Goal: Register for event/course

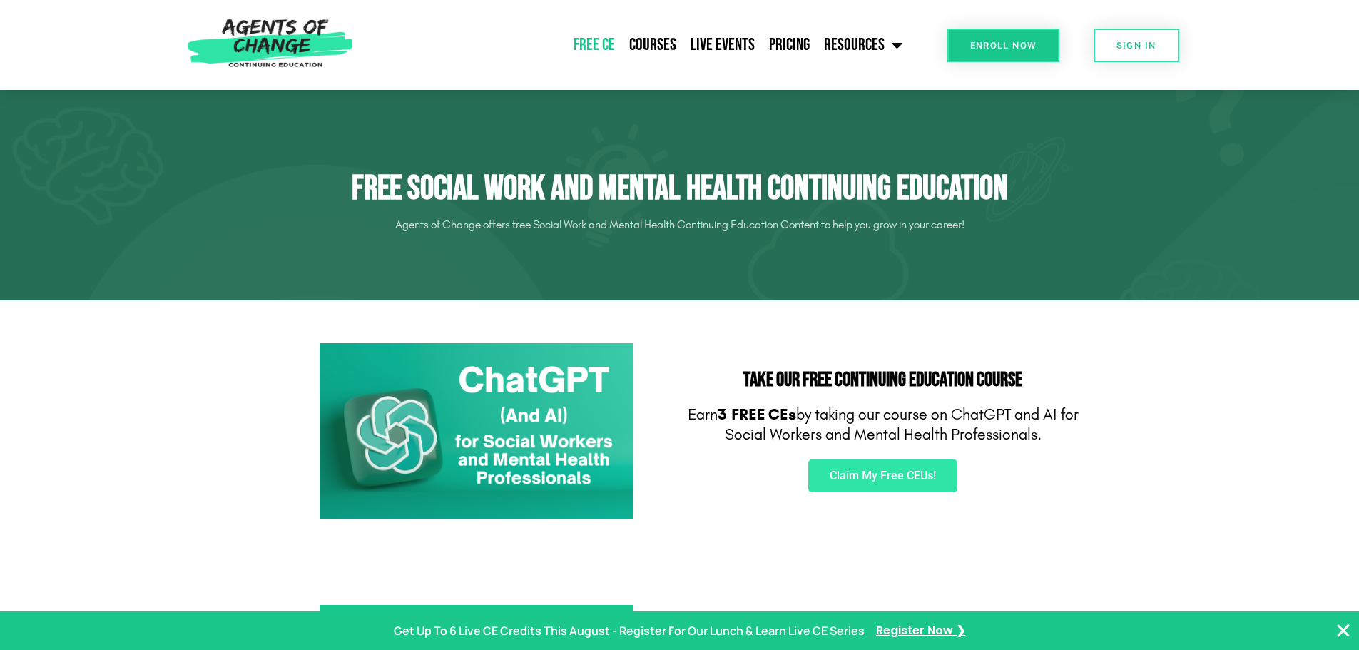
click at [499, 422] on img at bounding box center [477, 431] width 314 height 177
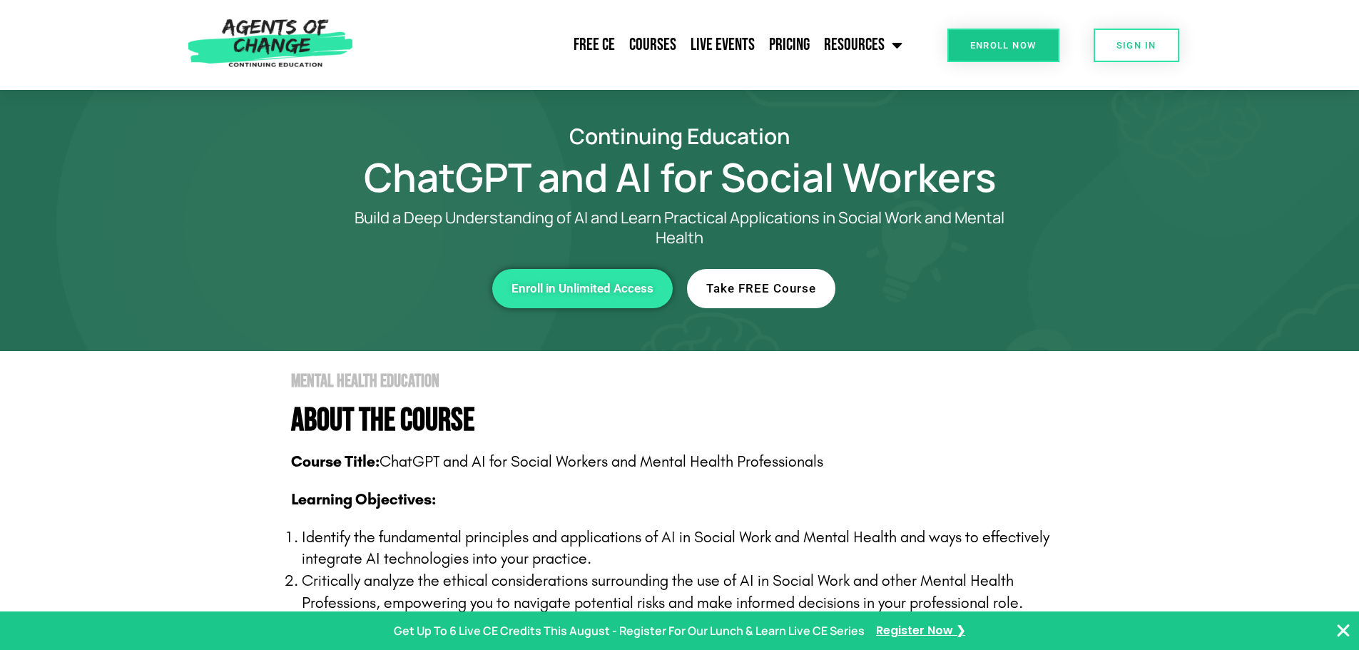
click at [804, 288] on span "Take FREE Course" at bounding box center [761, 288] width 110 height 12
